Goal: Navigation & Orientation: Find specific page/section

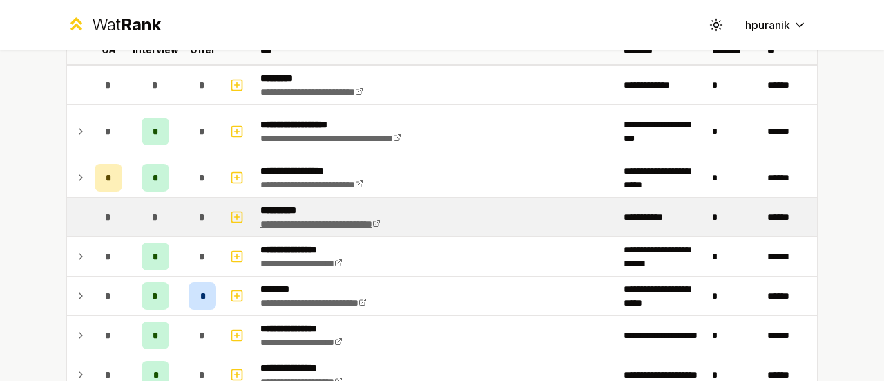
scroll to position [142, 0]
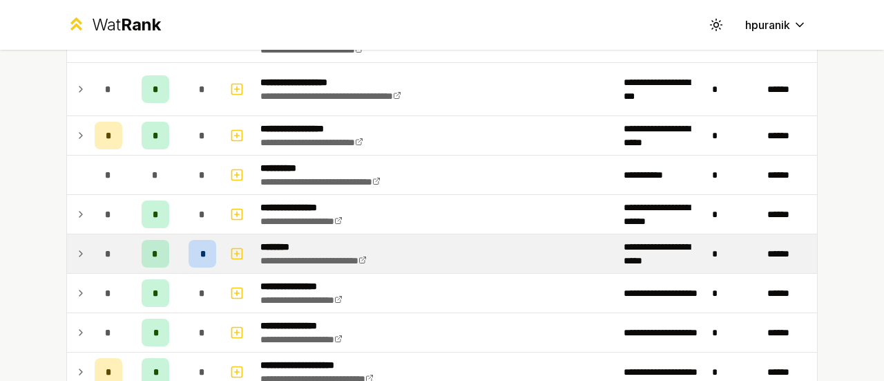
click at [75, 248] on icon at bounding box center [80, 253] width 11 height 17
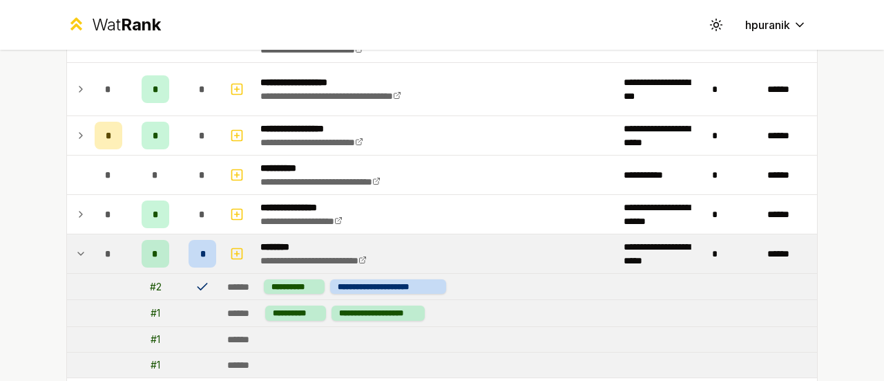
click at [75, 248] on icon at bounding box center [80, 253] width 11 height 17
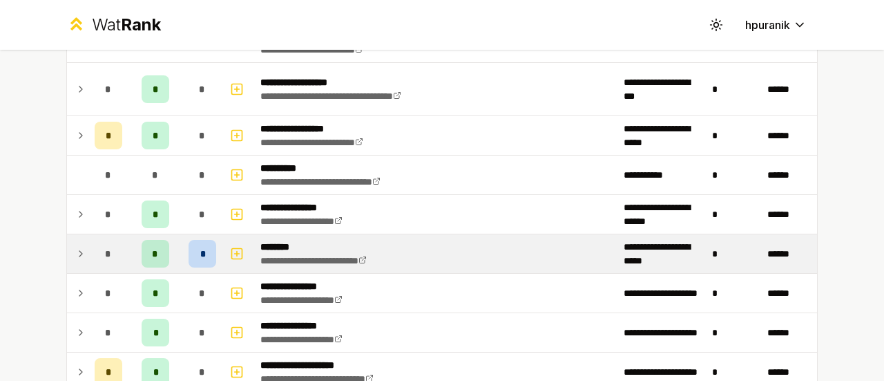
click at [75, 249] on icon at bounding box center [80, 253] width 11 height 17
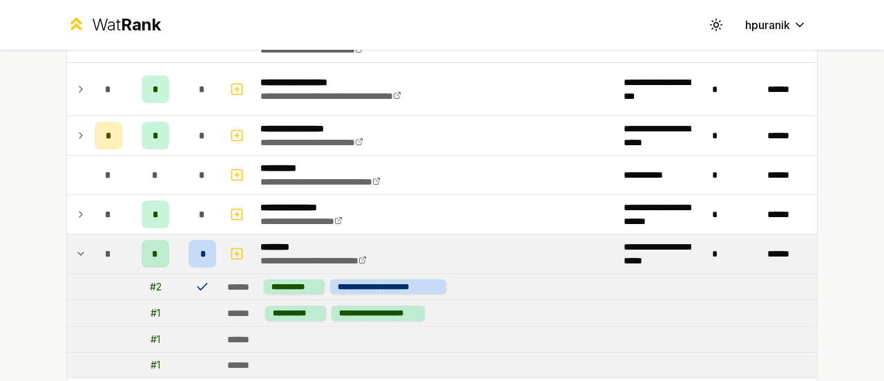
click at [75, 251] on icon at bounding box center [80, 253] width 11 height 17
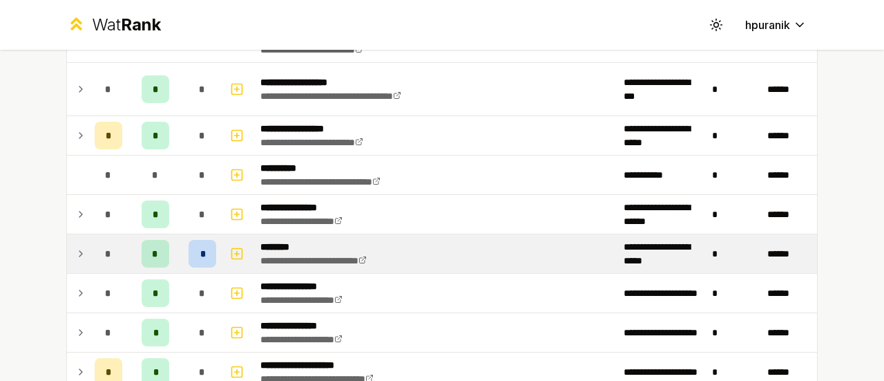
click at [75, 252] on icon at bounding box center [80, 253] width 11 height 17
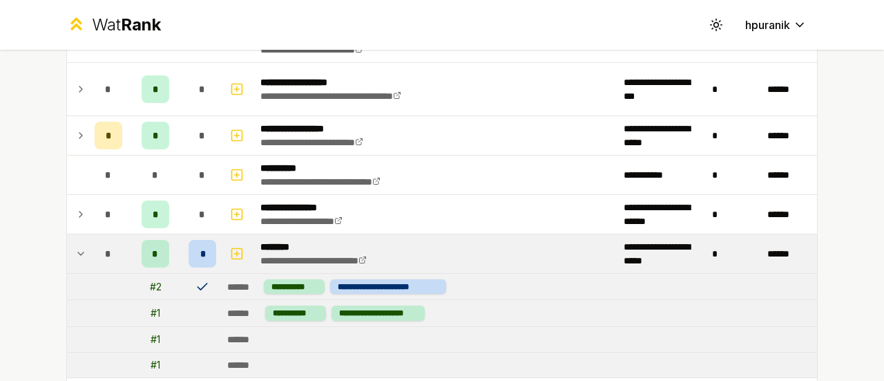
click at [75, 255] on icon at bounding box center [80, 253] width 11 height 17
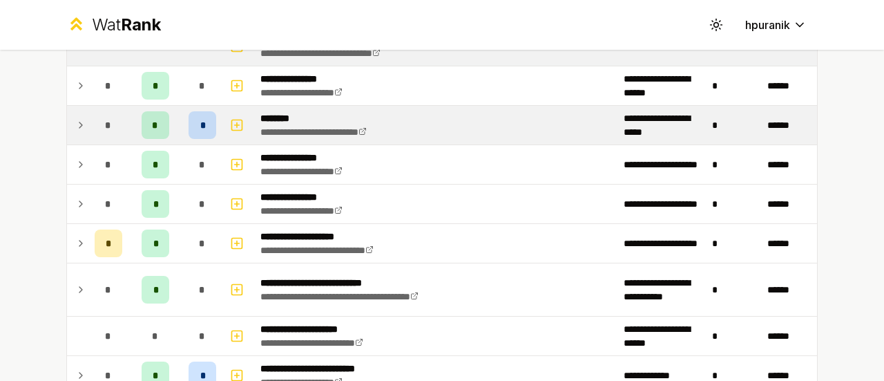
scroll to position [270, 0]
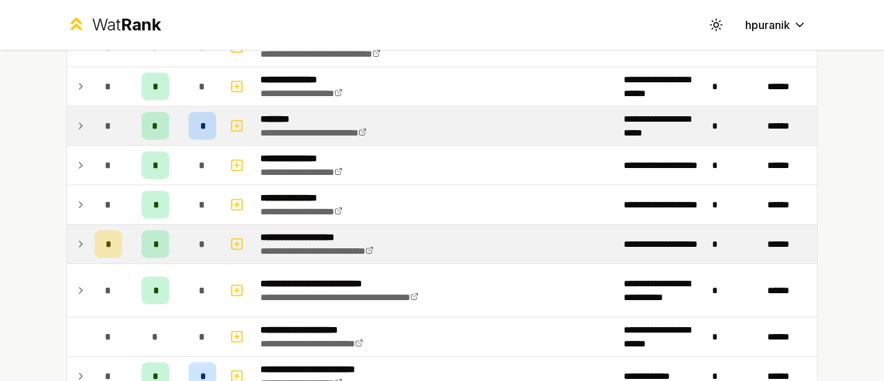
click at [75, 238] on icon at bounding box center [80, 243] width 11 height 17
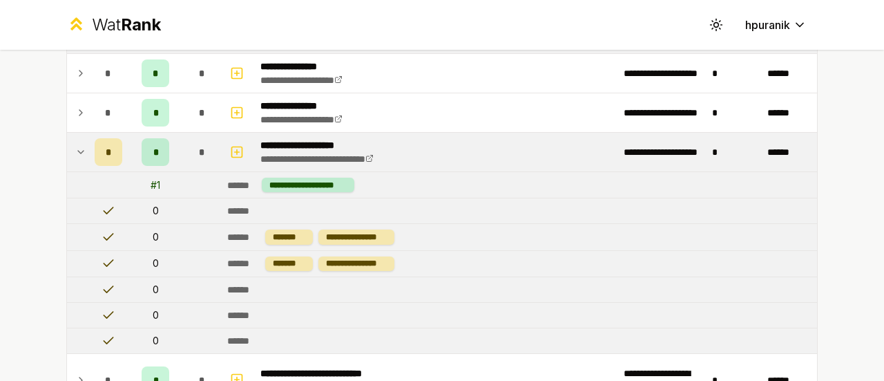
scroll to position [361, 0]
click at [75, 150] on icon at bounding box center [80, 152] width 11 height 17
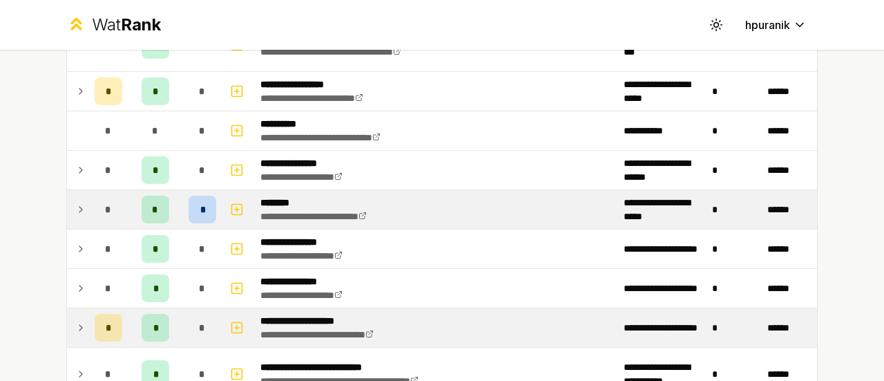
scroll to position [186, 0]
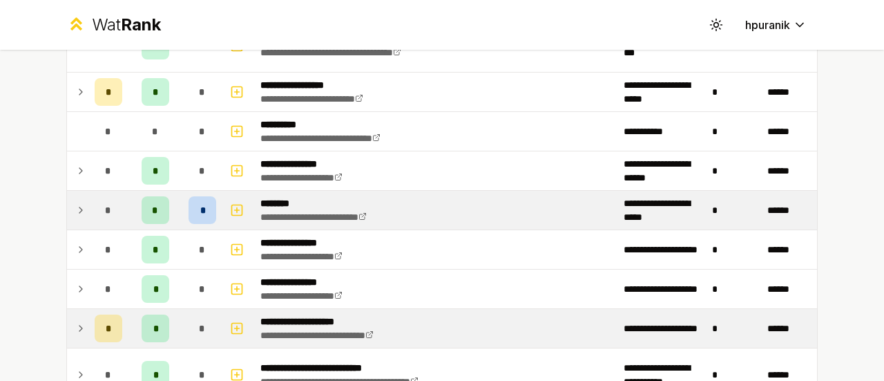
click at [76, 211] on icon at bounding box center [80, 210] width 11 height 17
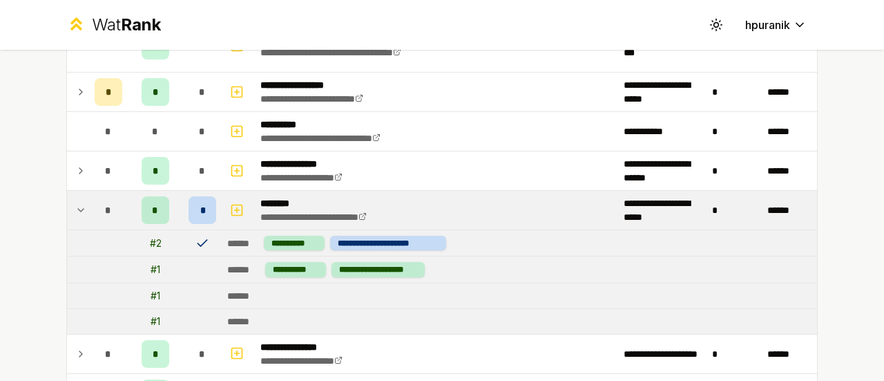
click at [77, 211] on icon at bounding box center [80, 210] width 11 height 17
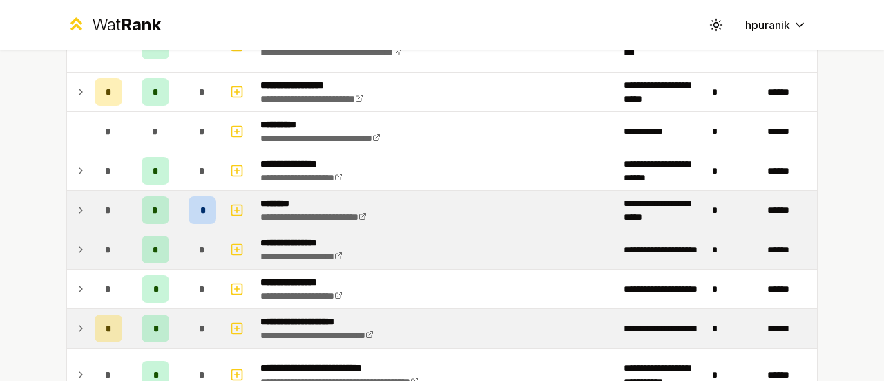
scroll to position [99, 0]
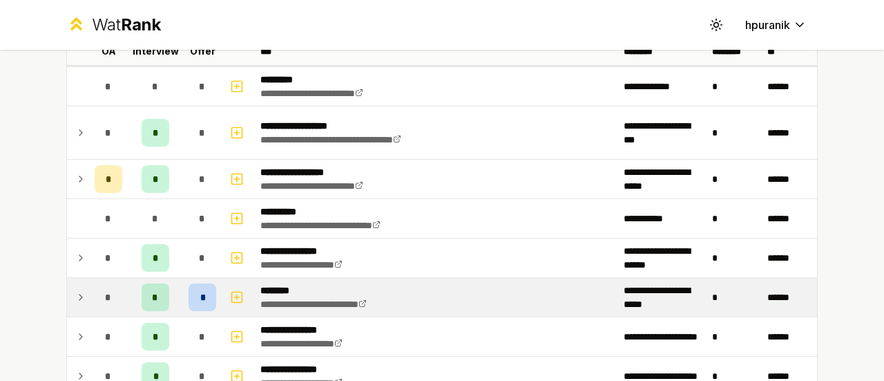
click at [75, 291] on icon at bounding box center [80, 297] width 11 height 17
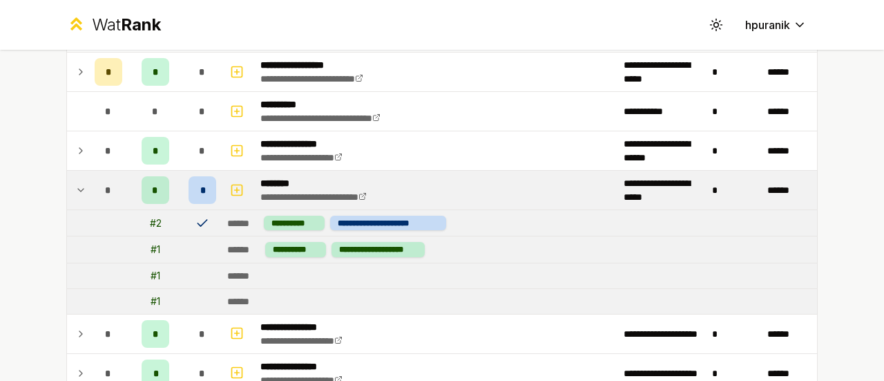
scroll to position [205, 0]
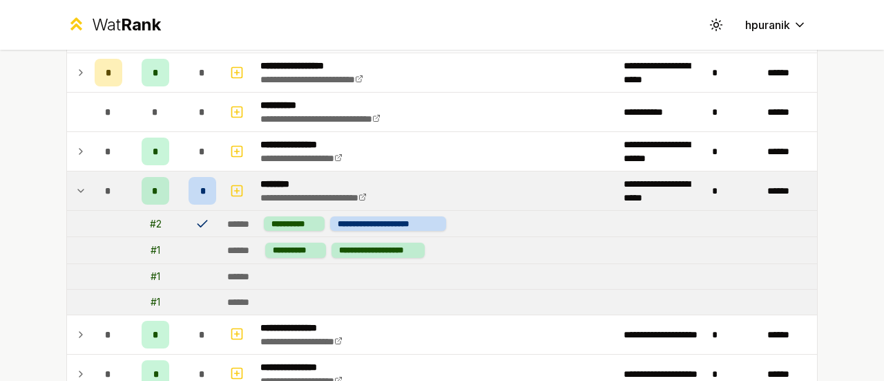
click at [77, 187] on icon at bounding box center [80, 190] width 11 height 17
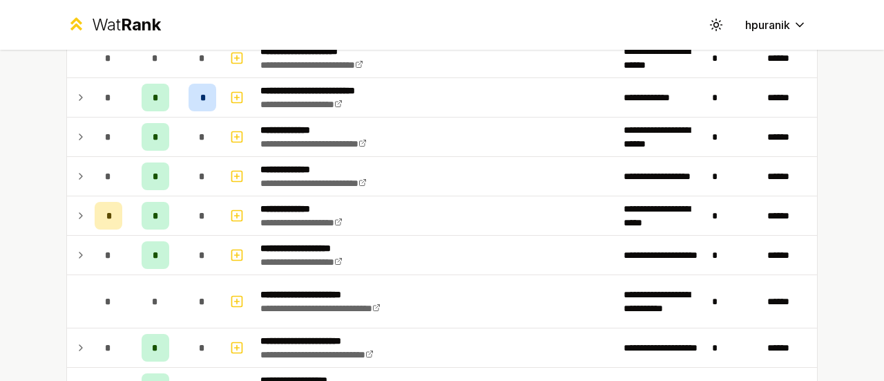
scroll to position [549, 0]
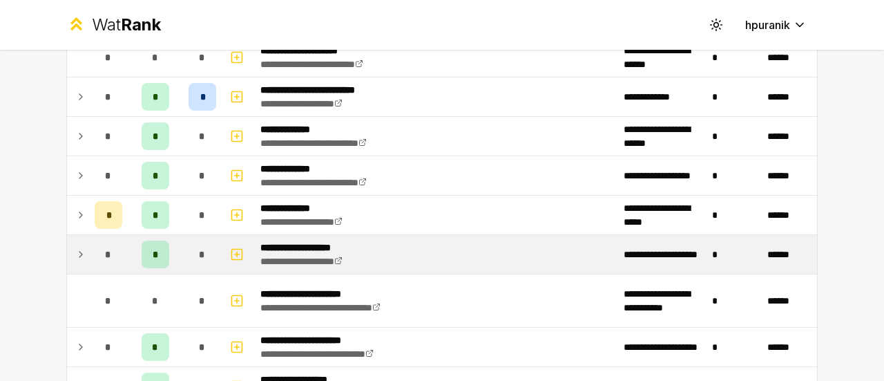
click at [75, 253] on icon at bounding box center [80, 254] width 11 height 17
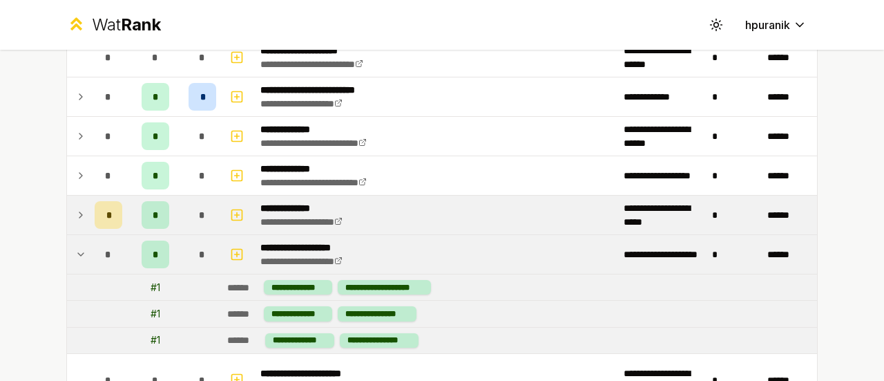
scroll to position [605, 0]
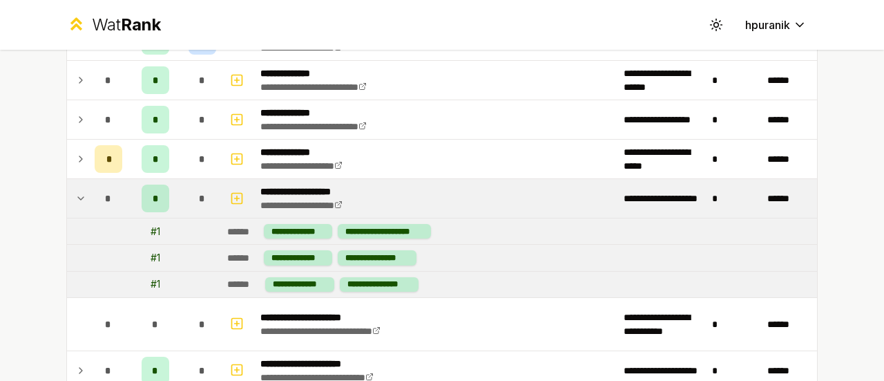
click at [68, 198] on td at bounding box center [78, 198] width 22 height 39
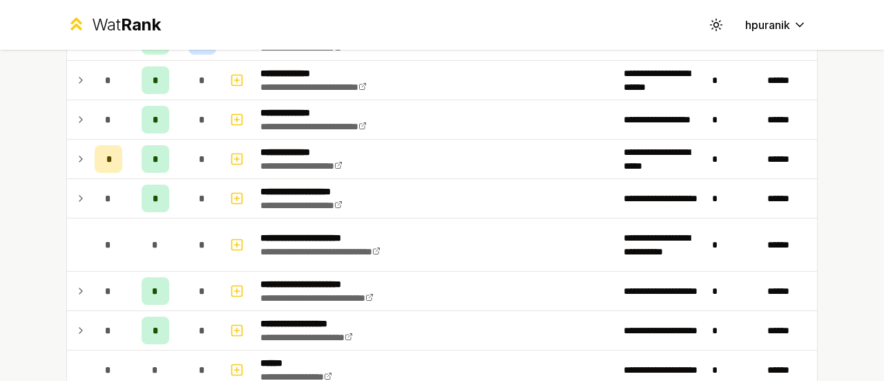
click at [79, 195] on icon at bounding box center [80, 198] width 3 height 6
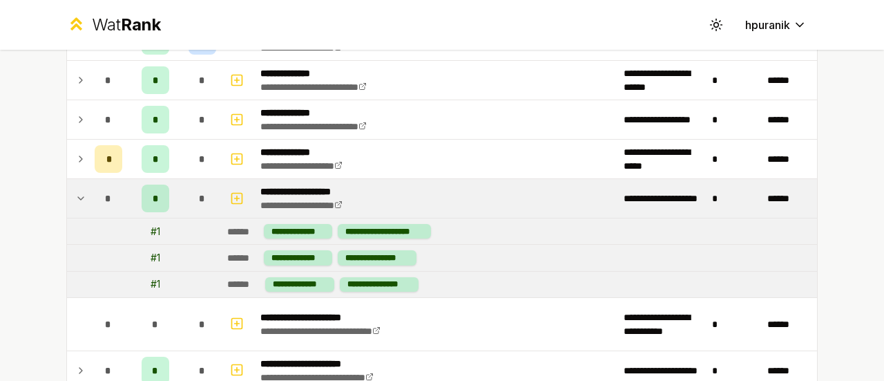
click at [76, 193] on icon at bounding box center [80, 198] width 11 height 17
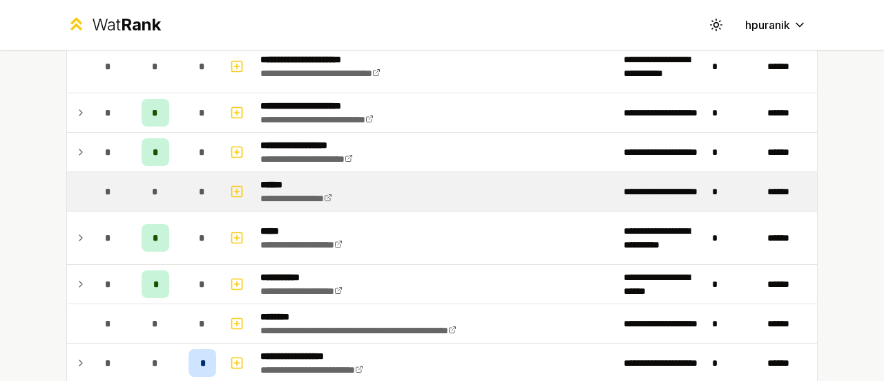
scroll to position [782, 0]
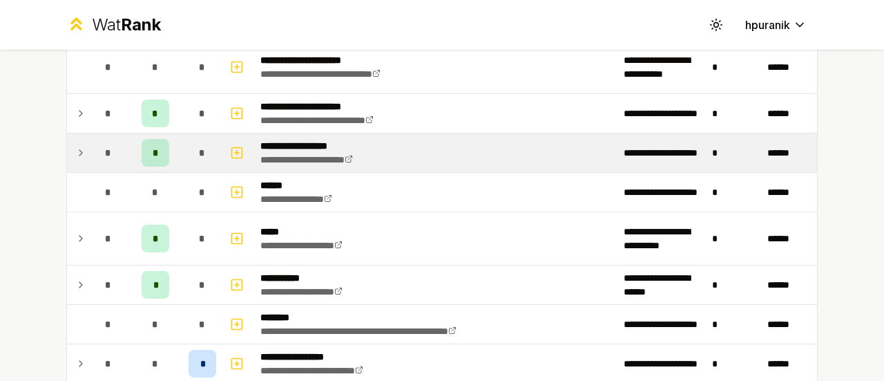
click at [67, 150] on td at bounding box center [78, 152] width 22 height 39
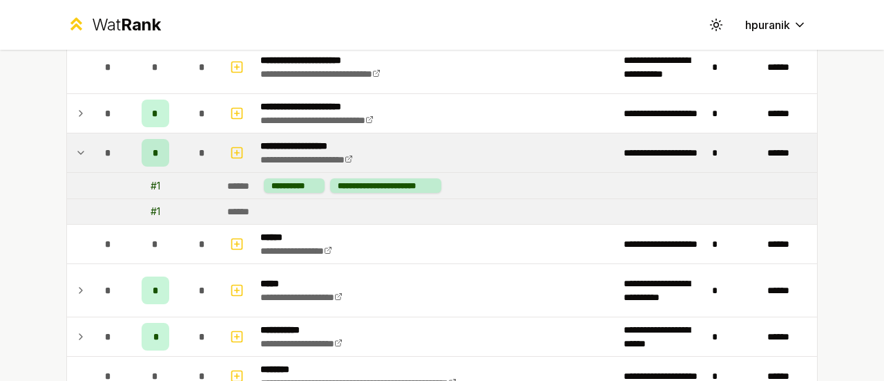
click at [68, 151] on td at bounding box center [78, 152] width 22 height 39
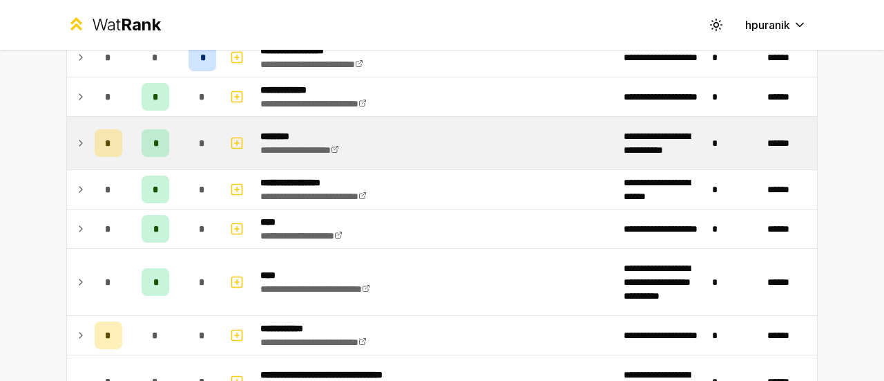
scroll to position [1058, 0]
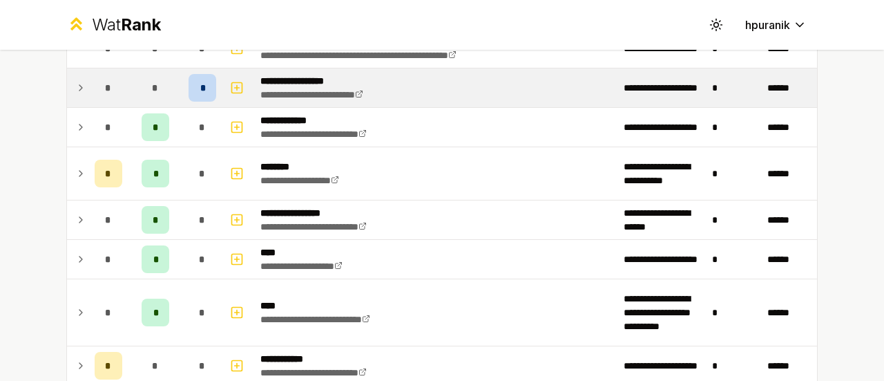
click at [76, 86] on icon at bounding box center [80, 87] width 11 height 17
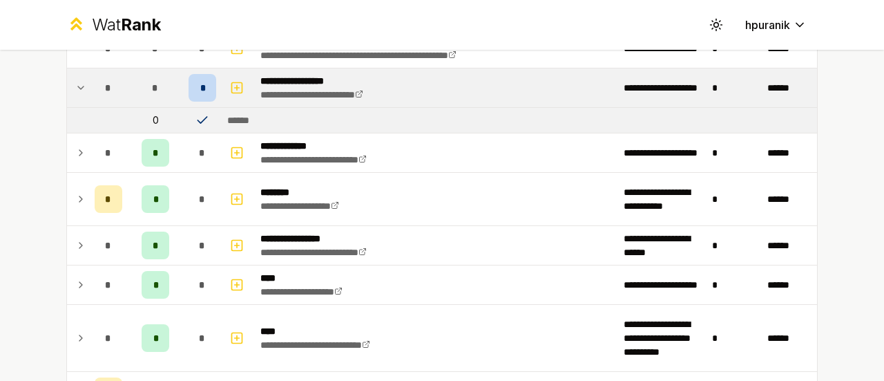
click at [75, 88] on icon at bounding box center [80, 87] width 11 height 17
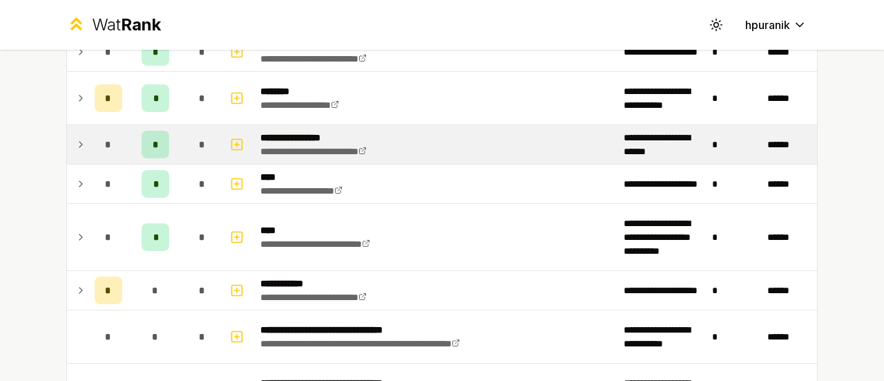
scroll to position [1131, 0]
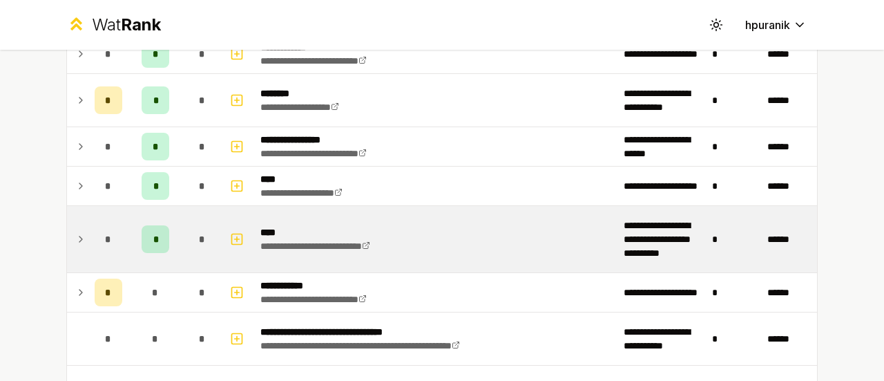
click at [77, 233] on icon at bounding box center [80, 239] width 11 height 17
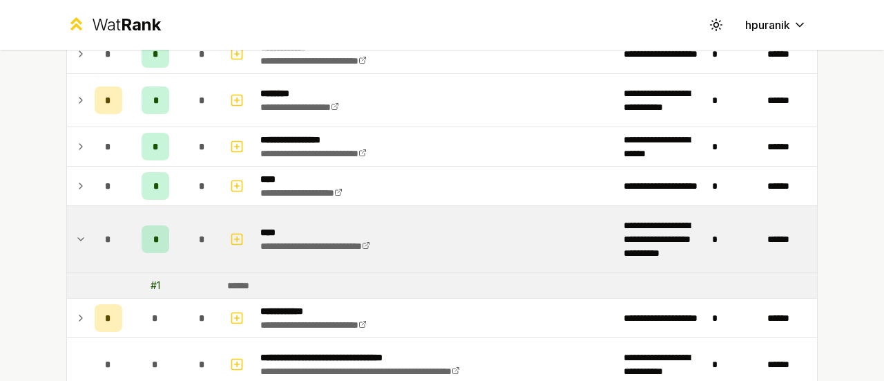
click at [75, 233] on icon at bounding box center [80, 239] width 11 height 17
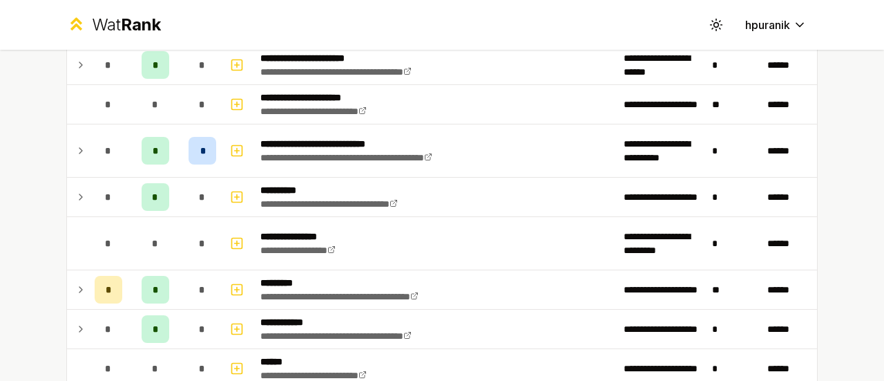
scroll to position [1885, 0]
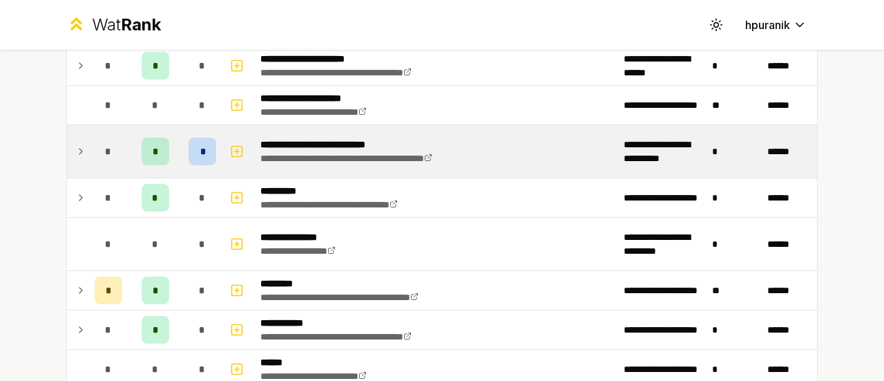
click at [79, 148] on icon at bounding box center [80, 151] width 3 height 6
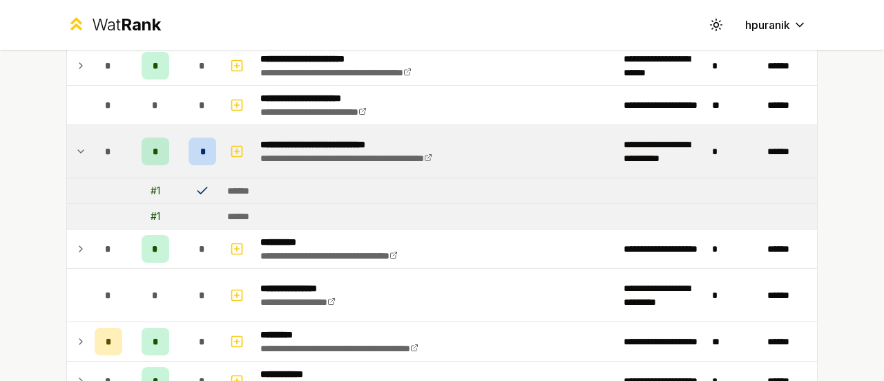
click at [75, 143] on icon at bounding box center [80, 151] width 11 height 17
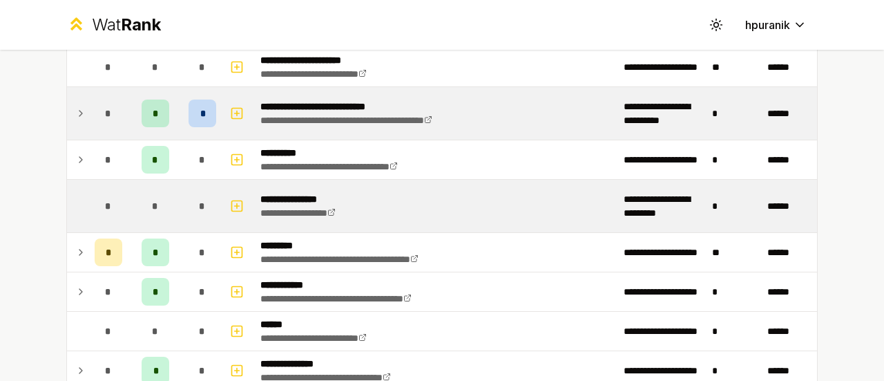
scroll to position [1924, 0]
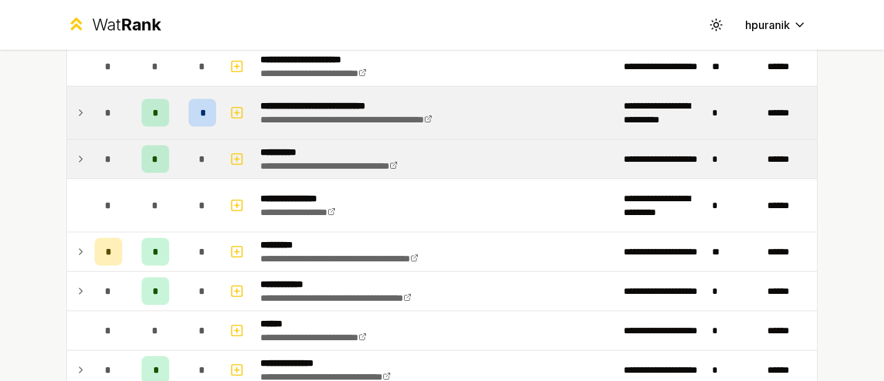
click at [77, 152] on icon at bounding box center [80, 159] width 11 height 17
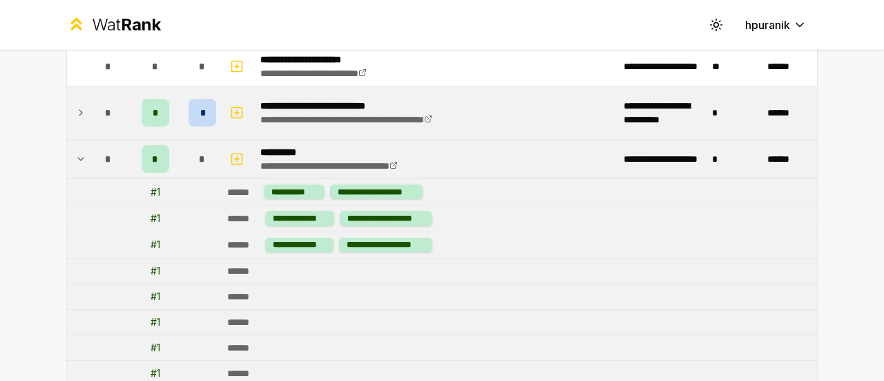
click at [77, 151] on icon at bounding box center [80, 159] width 11 height 17
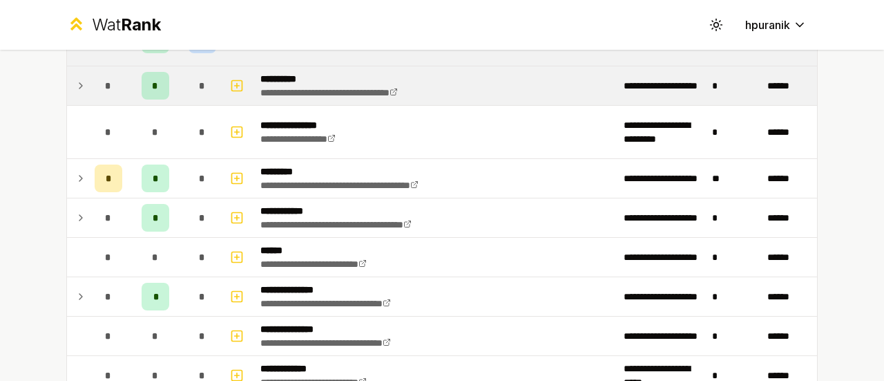
scroll to position [1992, 0]
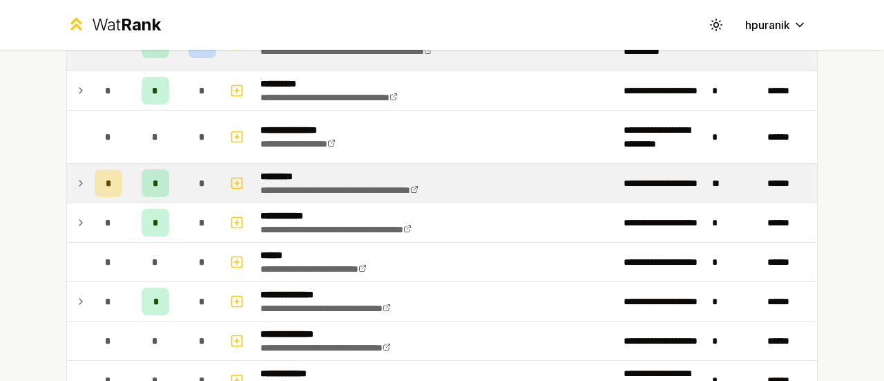
click at [79, 175] on icon at bounding box center [80, 183] width 11 height 17
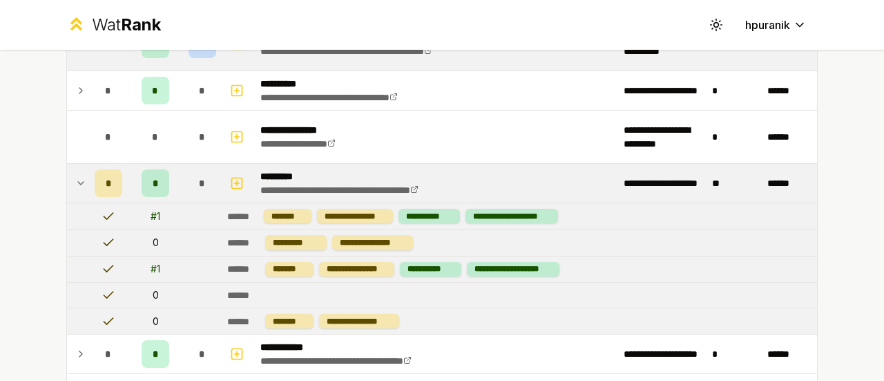
click at [81, 175] on td at bounding box center [78, 183] width 22 height 39
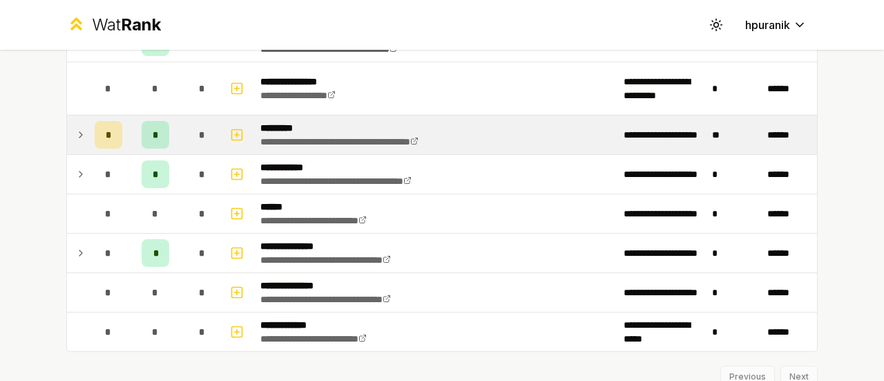
scroll to position [2040, 0]
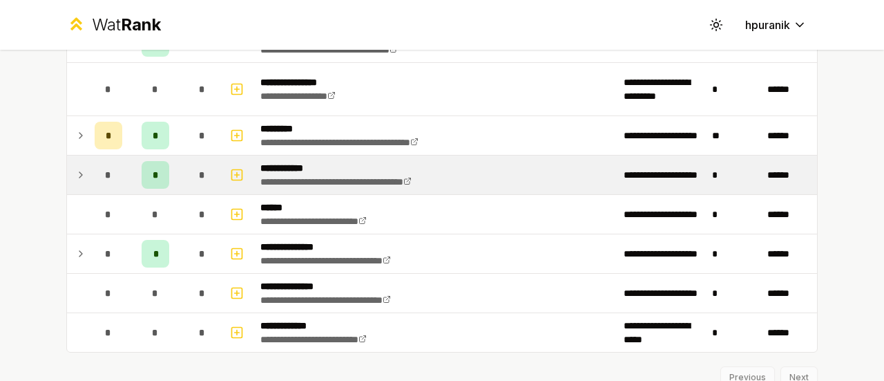
click at [75, 166] on icon at bounding box center [80, 174] width 11 height 17
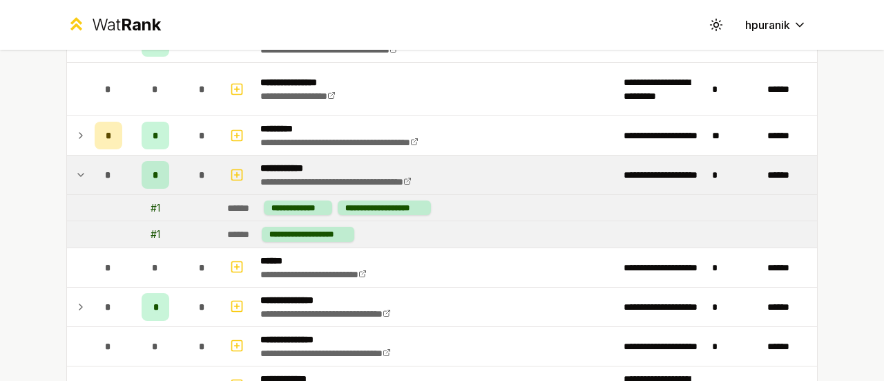
click at [75, 166] on icon at bounding box center [80, 174] width 11 height 17
